Goal: Task Accomplishment & Management: Complete application form

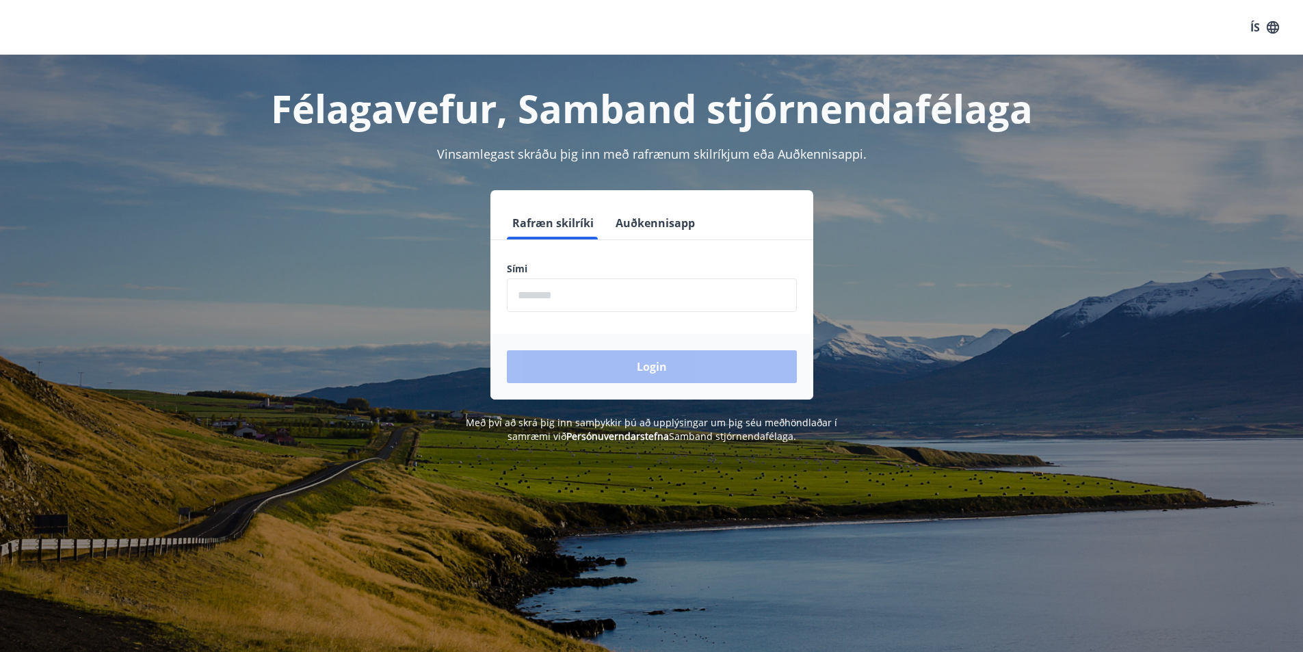
click at [541, 303] on input "phone" at bounding box center [652, 295] width 290 height 34
type input "********"
click at [622, 369] on button "Login" at bounding box center [652, 366] width 290 height 33
